Goal: Task Accomplishment & Management: Complete application form

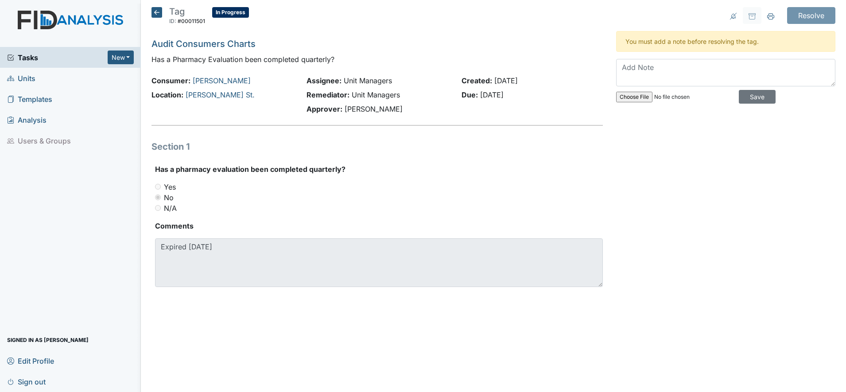
click at [159, 10] on icon at bounding box center [157, 12] width 11 height 11
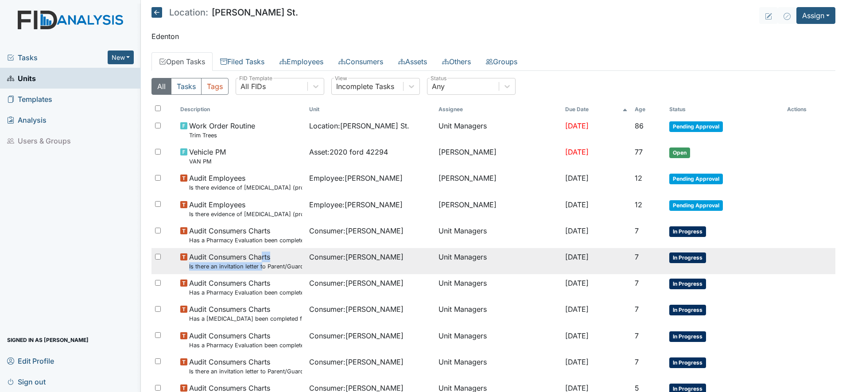
drag, startPoint x: 266, startPoint y: 260, endPoint x: 262, endPoint y: 262, distance: 4.8
click at [262, 262] on span "Audit Consumers Charts Is there an invitation letter to Parent/Guardian for cur…" at bounding box center [245, 261] width 113 height 19
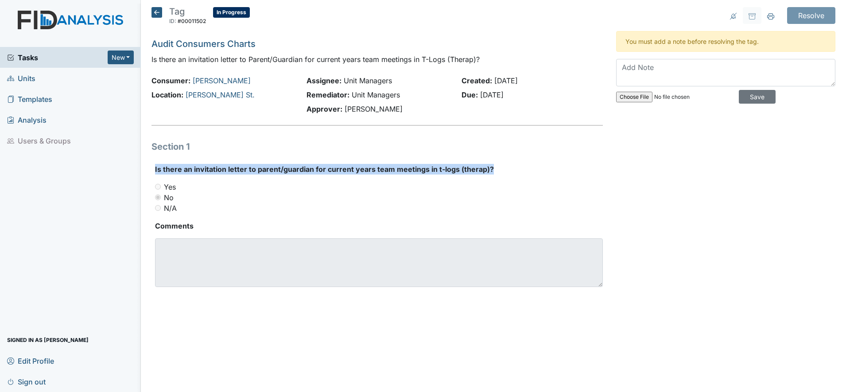
drag, startPoint x: 159, startPoint y: 171, endPoint x: 487, endPoint y: 169, distance: 328.3
click at [487, 169] on div "Is there an invitation letter to parent/guardian for current years team meeting…" at bounding box center [377, 229] width 451 height 130
drag, startPoint x: 487, startPoint y: 169, endPoint x: 480, endPoint y: 169, distance: 7.5
copy label "Is there an invitation letter to parent/guardian for current years team meeting…"
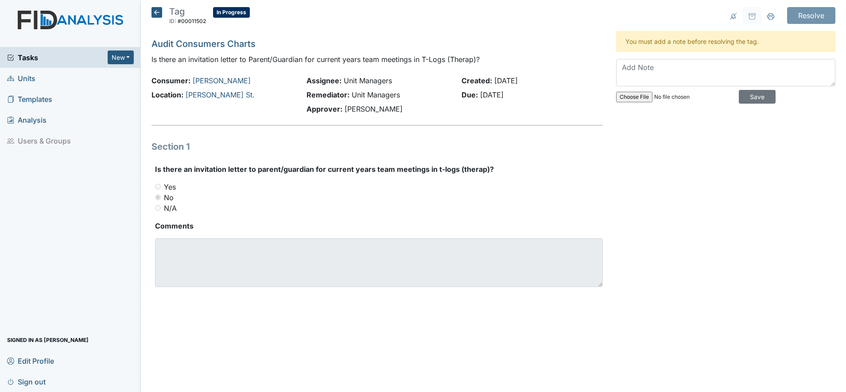
click at [66, 228] on div "Tasks New Form Inspection Document Bundle Units Templates Analysis Users & Grou…" at bounding box center [70, 219] width 141 height 345
click at [154, 12] on icon at bounding box center [157, 12] width 11 height 11
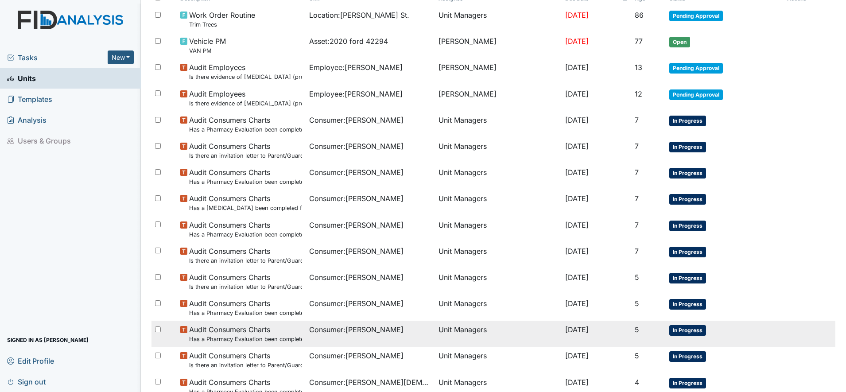
scroll to position [163, 0]
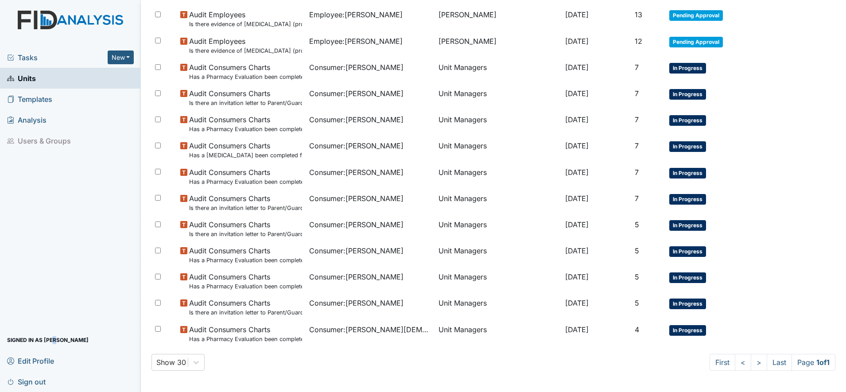
click at [53, 257] on div "Tasks New Form Inspection Document Bundle Units Templates Analysis Users & Grou…" at bounding box center [70, 219] width 141 height 345
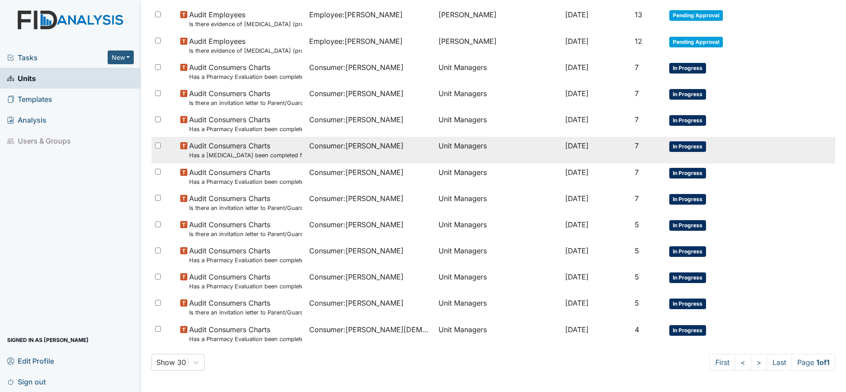
click at [267, 158] on small "Has a colonoscopy been completed for all males and females over 50 or is there …" at bounding box center [245, 155] width 113 height 8
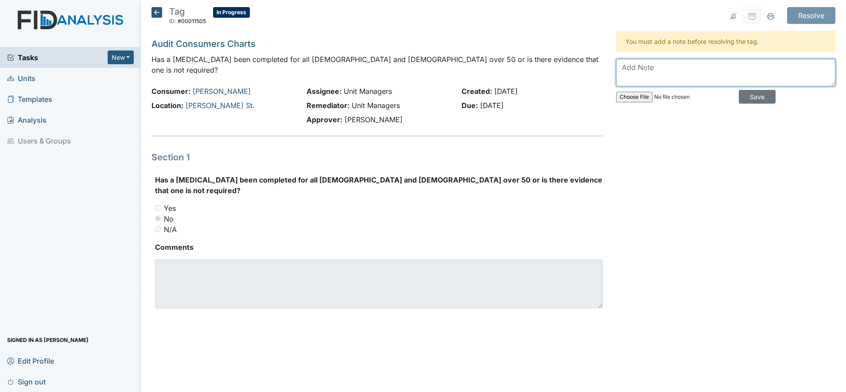
click at [638, 71] on textarea at bounding box center [725, 72] width 219 height 27
type textarea "[MEDICAL_DATA] completed [DATE] results where on the assessment list of his fil…"
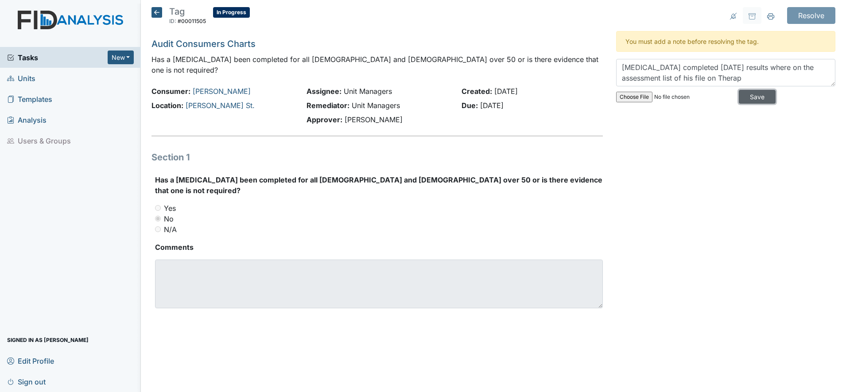
click at [751, 95] on input "Save" at bounding box center [757, 97] width 37 height 14
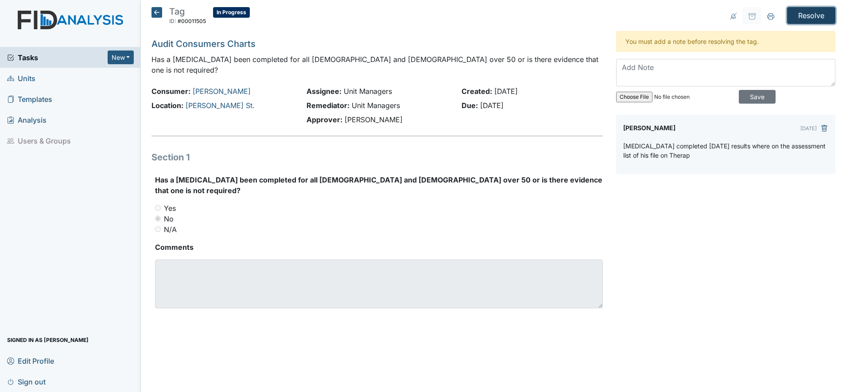
click at [817, 16] on input "Resolve" at bounding box center [811, 15] width 48 height 17
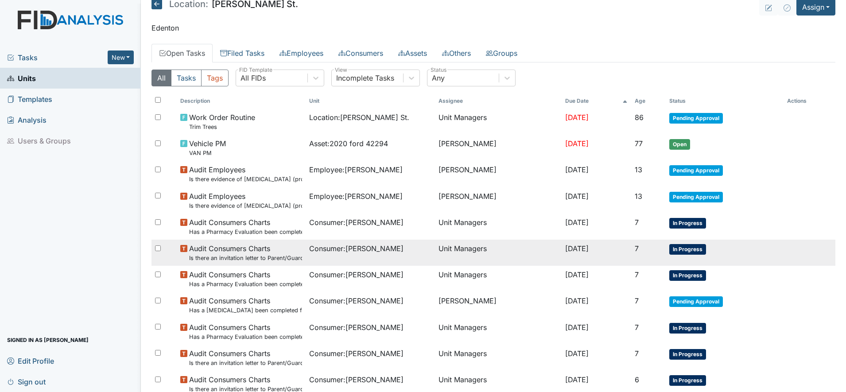
scroll to position [55, 0]
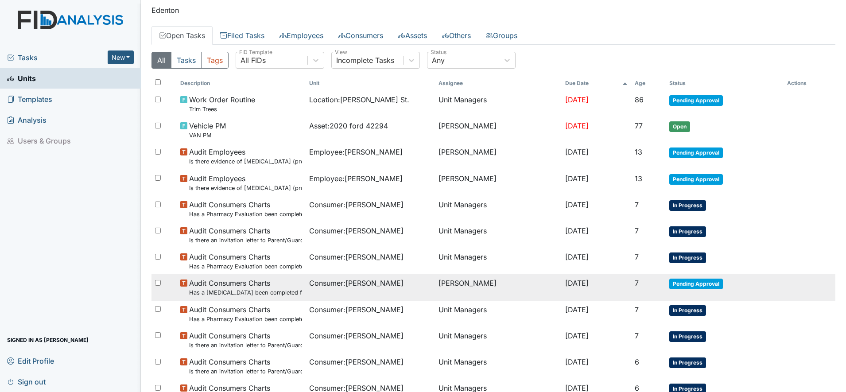
click at [351, 284] on span "Consumer : Rogerson, John" at bounding box center [356, 283] width 94 height 11
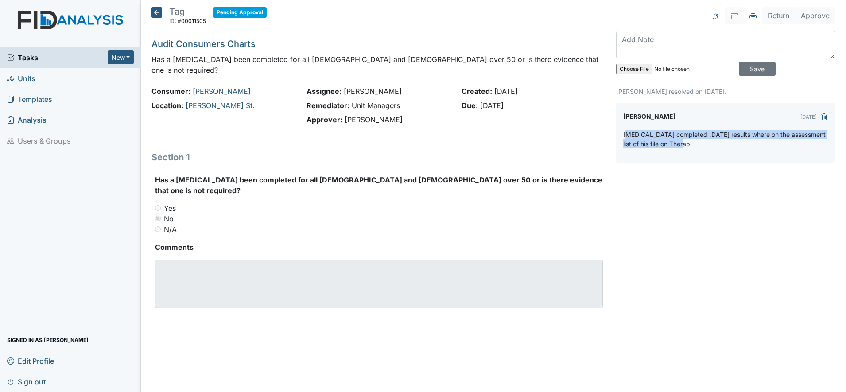
drag, startPoint x: 626, startPoint y: 136, endPoint x: 683, endPoint y: 148, distance: 58.0
click at [683, 148] on p "[MEDICAL_DATA] completed [DATE] results where on the assessment list of his fil…" at bounding box center [725, 139] width 205 height 19
drag, startPoint x: 683, startPoint y: 148, endPoint x: 672, endPoint y: 148, distance: 11.1
copy p "olonoscopy completed [DATE] results where on the assessment list of his file on…"
click at [827, 117] on icon "submit" at bounding box center [824, 116] width 7 height 7
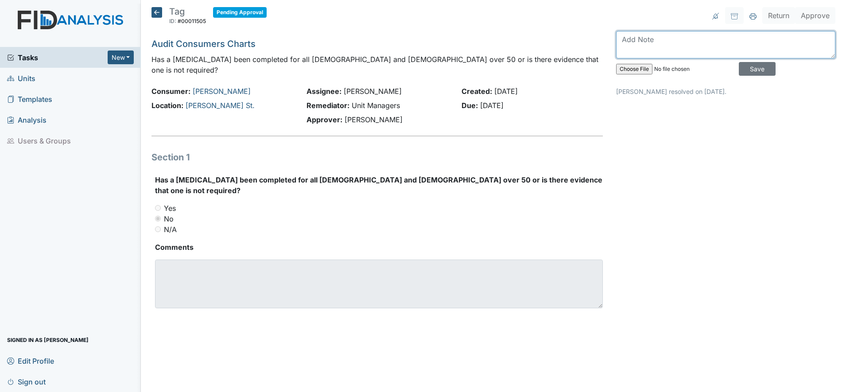
click at [629, 44] on textarea at bounding box center [725, 44] width 219 height 27
paste textarea "olonoscopy completed [DATE] results where on the assessment list of his file on…"
click at [623, 39] on textarea "olonoscopy completed [DATE] results where on the assessment list of his file on…" at bounding box center [725, 44] width 219 height 27
click at [764, 39] on textarea "[MEDICAL_DATA] completed [DATE] results where on the assessment list of his fil…" at bounding box center [725, 44] width 219 height 27
drag, startPoint x: 758, startPoint y: 40, endPoint x: 771, endPoint y: 39, distance: 13.4
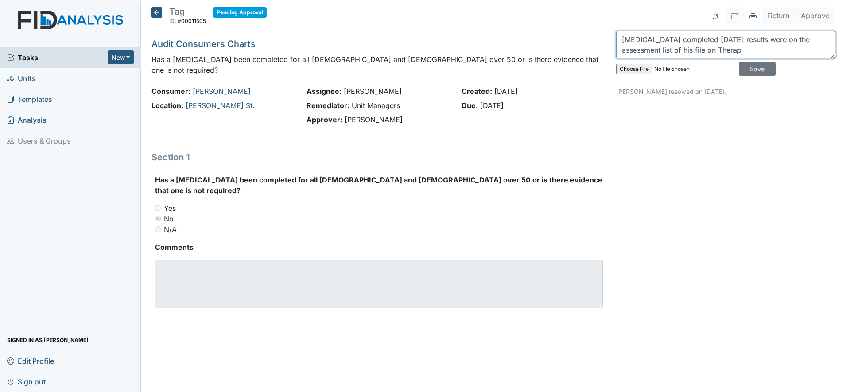
click at [771, 39] on textarea "[MEDICAL_DATA] completed [DATE] results were on the assessment list of his file…" at bounding box center [725, 44] width 219 height 27
type textarea "[MEDICAL_DATA] completed [DATE] results can be found on the assessment list of …"
click at [750, 70] on input "Save" at bounding box center [757, 69] width 37 height 14
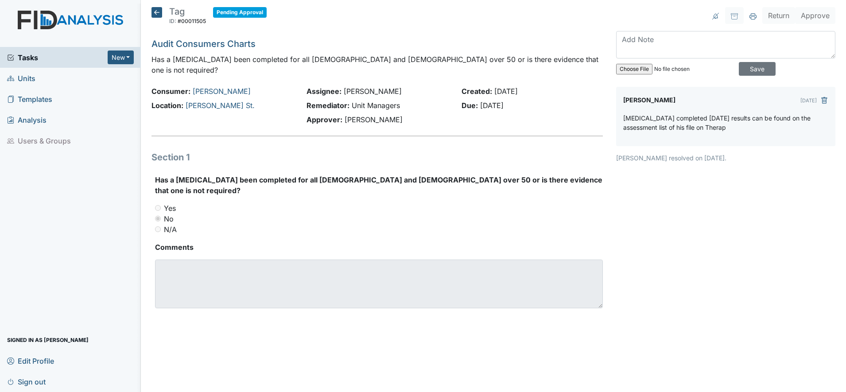
click at [156, 12] on icon at bounding box center [157, 12] width 11 height 11
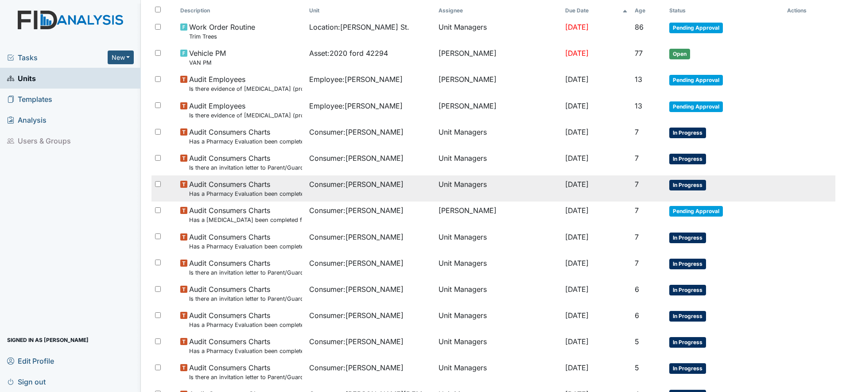
scroll to position [111, 0]
